Goal: Transaction & Acquisition: Obtain resource

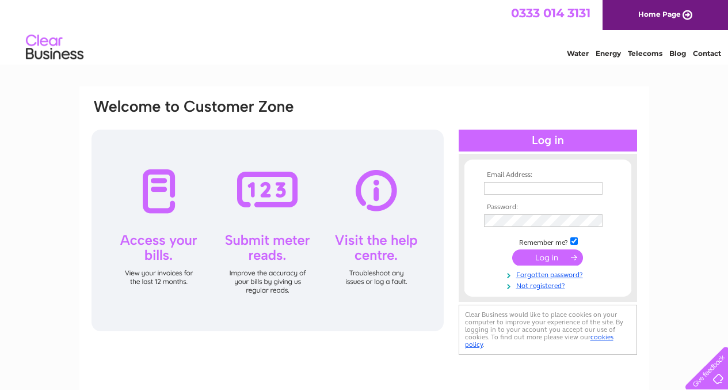
type input "a.hawksby66@gmail.com"
click at [541, 255] on input "submit" at bounding box center [547, 257] width 71 height 16
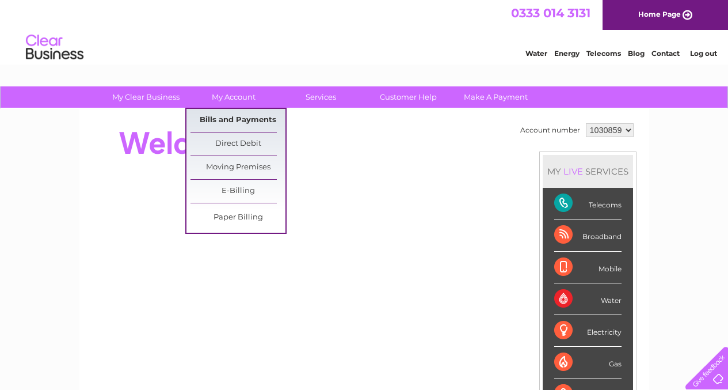
click at [239, 117] on link "Bills and Payments" at bounding box center [237, 120] width 95 height 23
click at [239, 123] on link "Bills and Payments" at bounding box center [237, 120] width 95 height 23
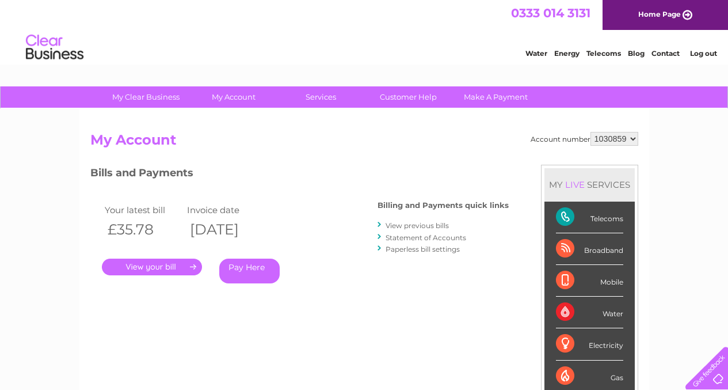
click at [171, 267] on link "." at bounding box center [152, 266] width 100 height 17
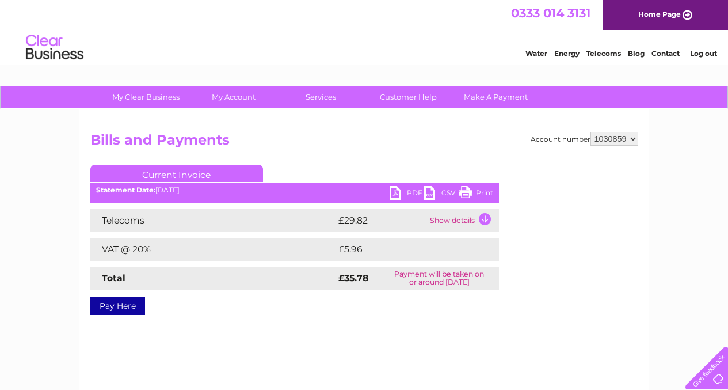
click at [396, 190] on link "PDF" at bounding box center [407, 194] width 35 height 17
